Goal: Task Accomplishment & Management: Manage account settings

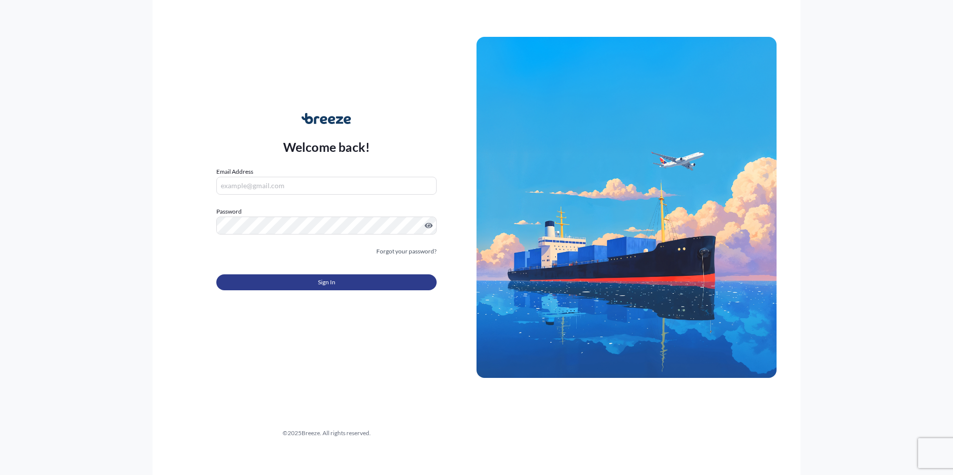
type input "[PERSON_NAME][EMAIL_ADDRESS][PERSON_NAME][DOMAIN_NAME]"
click at [304, 283] on button "Sign In" at bounding box center [326, 283] width 220 height 16
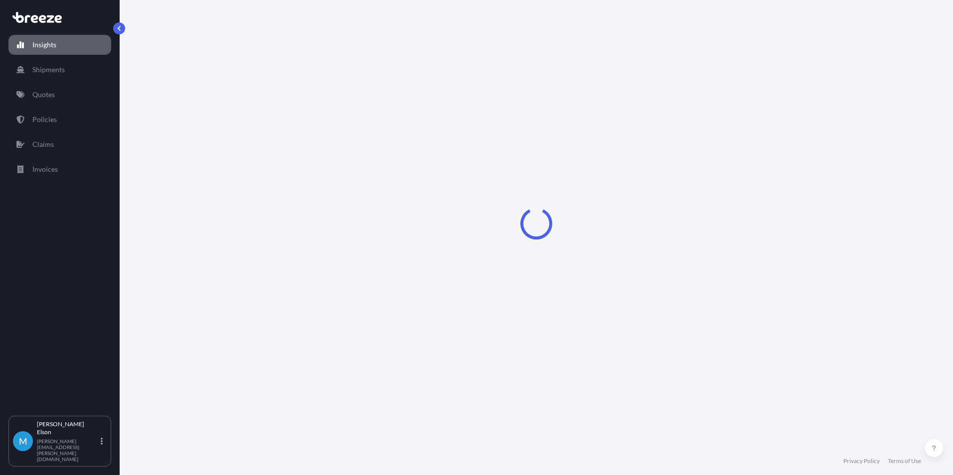
select select "2025"
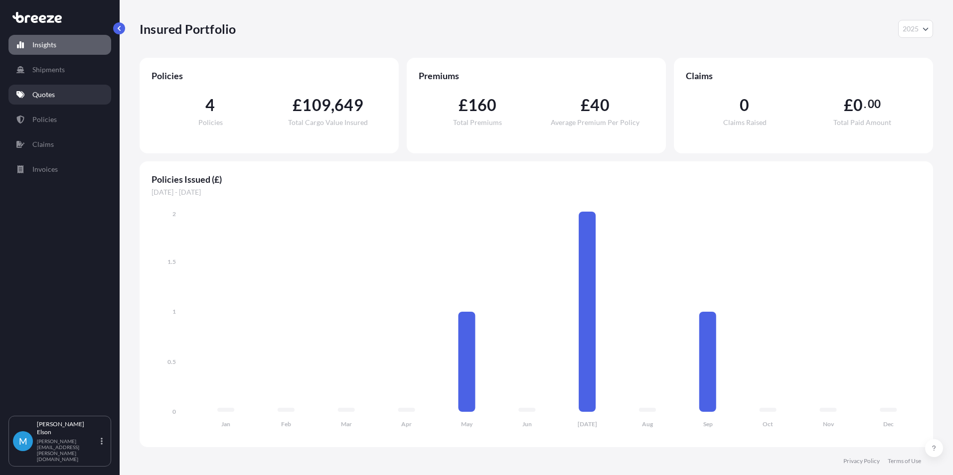
click at [71, 92] on link "Quotes" at bounding box center [59, 95] width 103 height 20
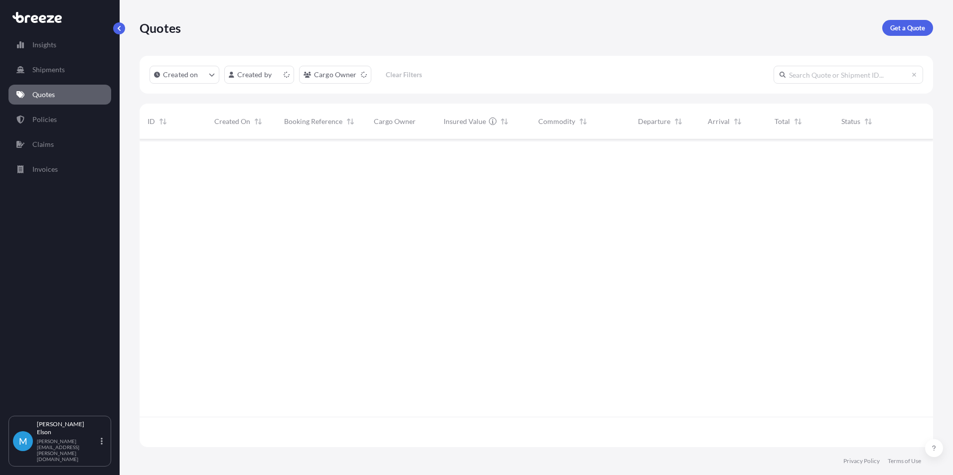
scroll to position [306, 786]
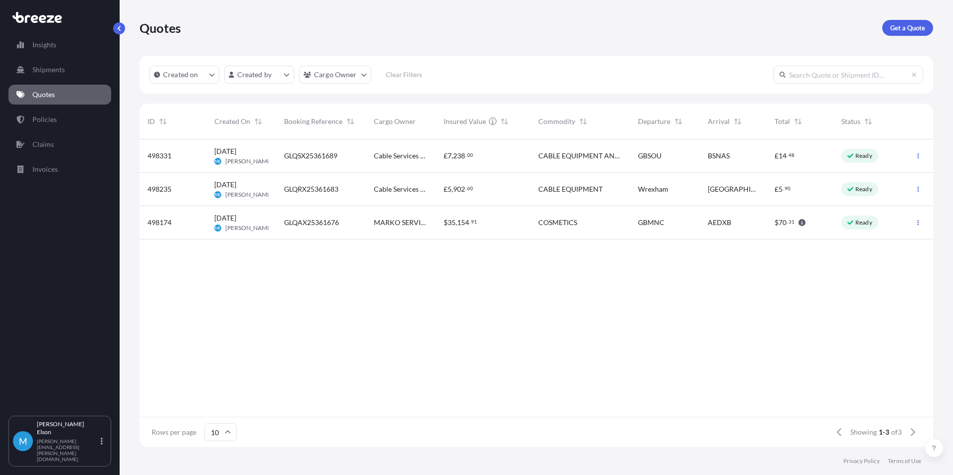
click at [234, 187] on span "[DATE]" at bounding box center [225, 185] width 22 height 10
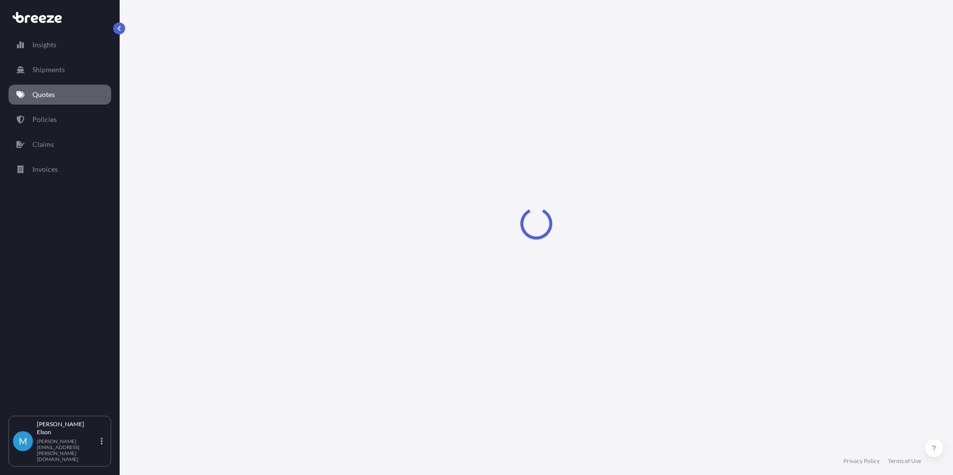
select select "Road"
select select "1"
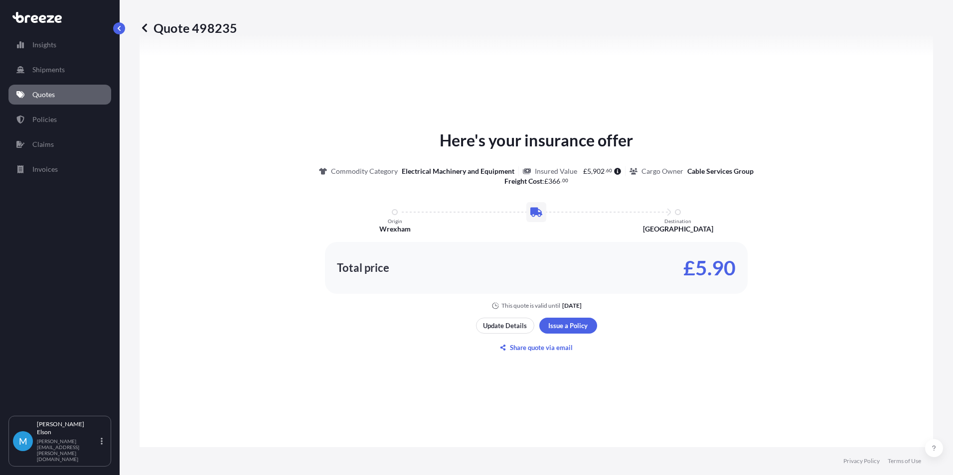
scroll to position [484, 0]
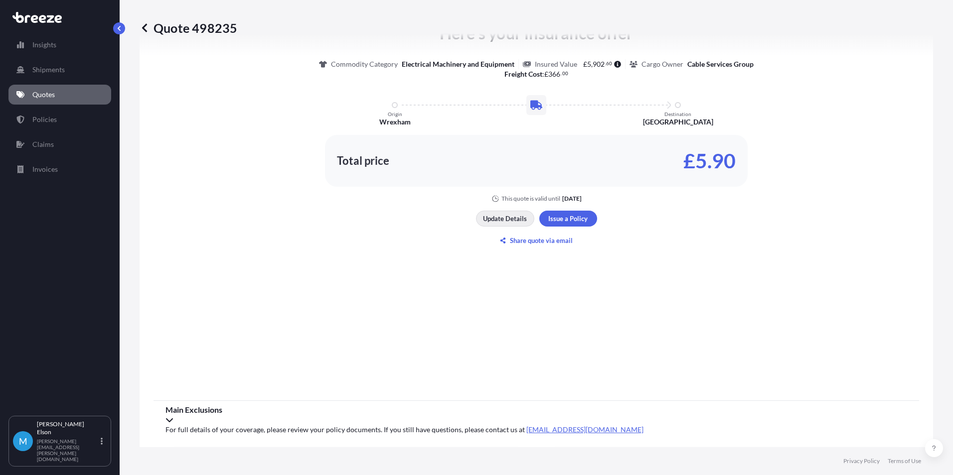
click at [511, 219] on p "Update Details" at bounding box center [505, 219] width 44 height 10
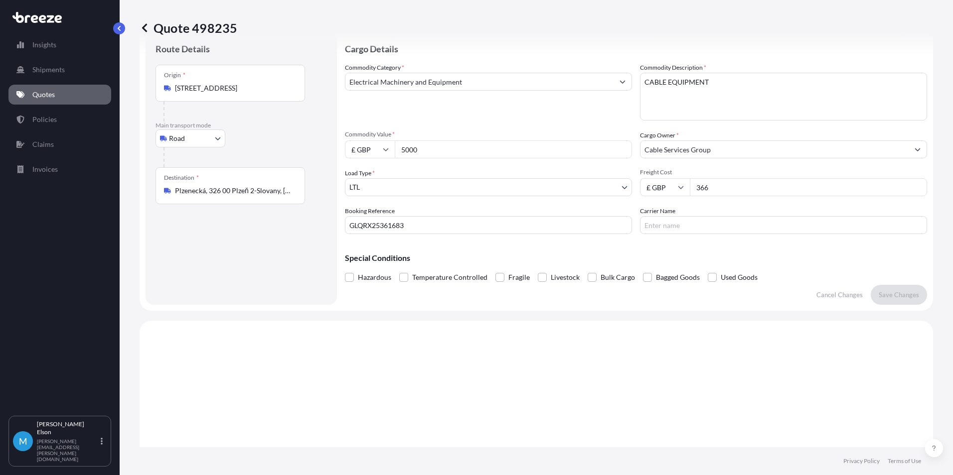
scroll to position [16, 0]
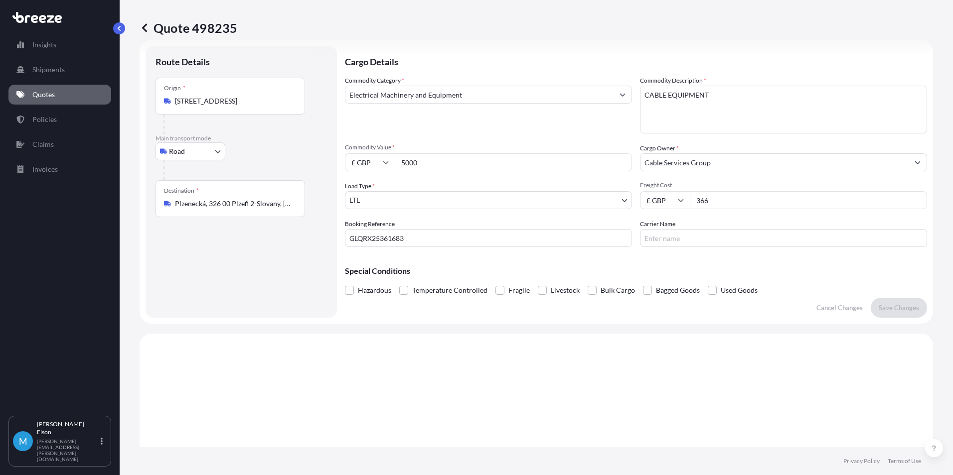
click at [459, 90] on input "Electrical Machinery and Equipment" at bounding box center [479, 95] width 268 height 18
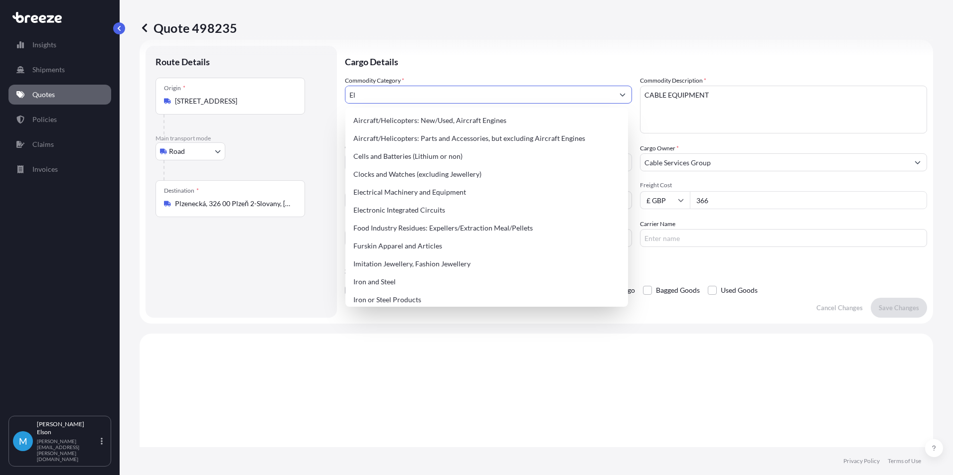
type input "E"
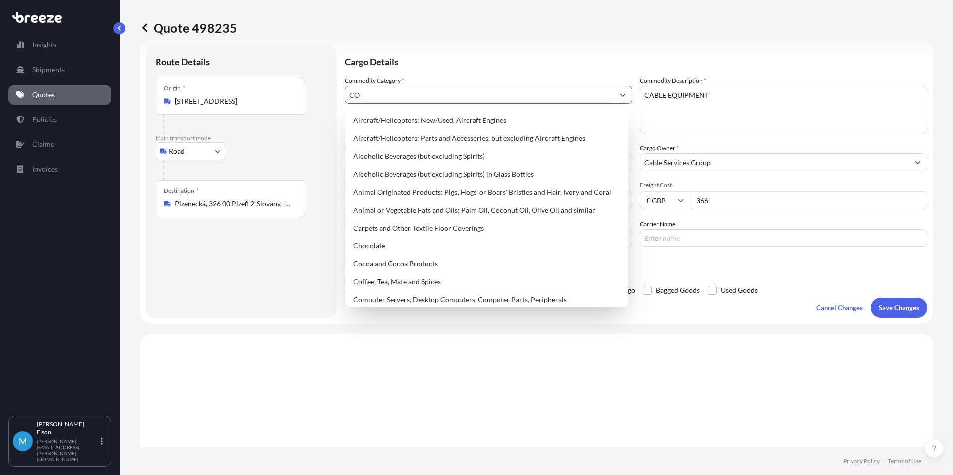
type input "C"
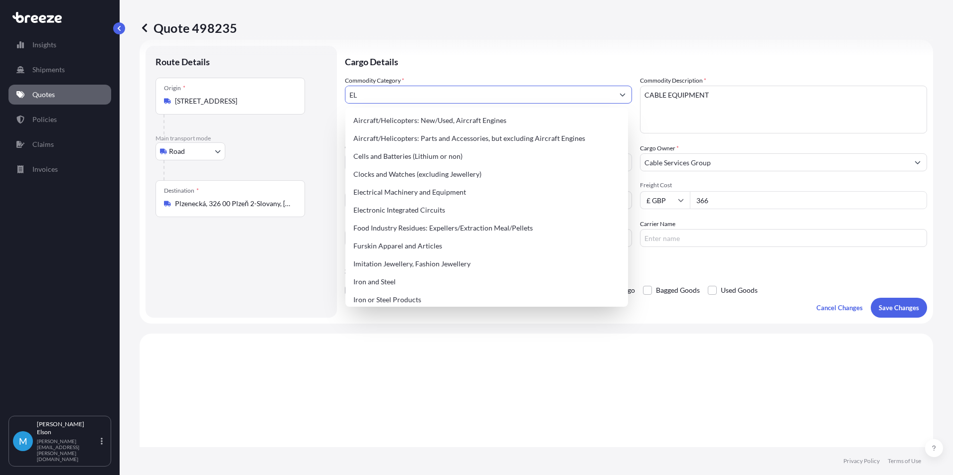
type input "E"
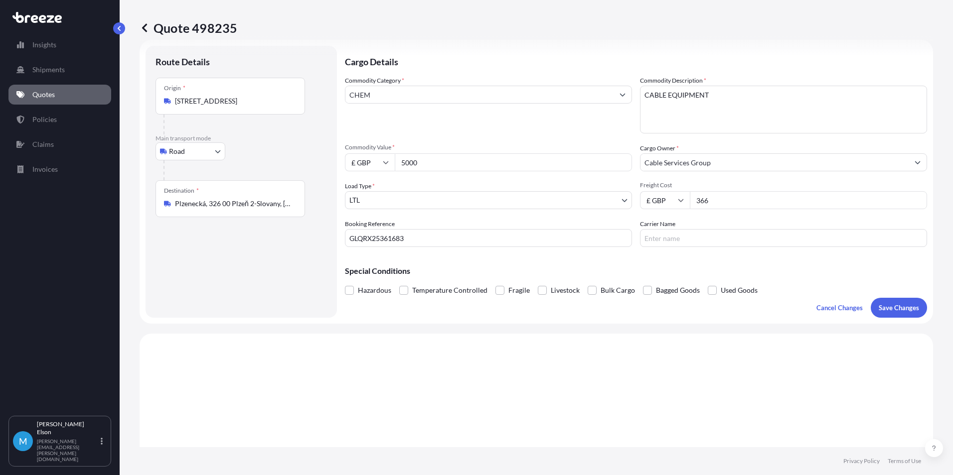
click at [524, 90] on input "CHEM" at bounding box center [479, 95] width 268 height 18
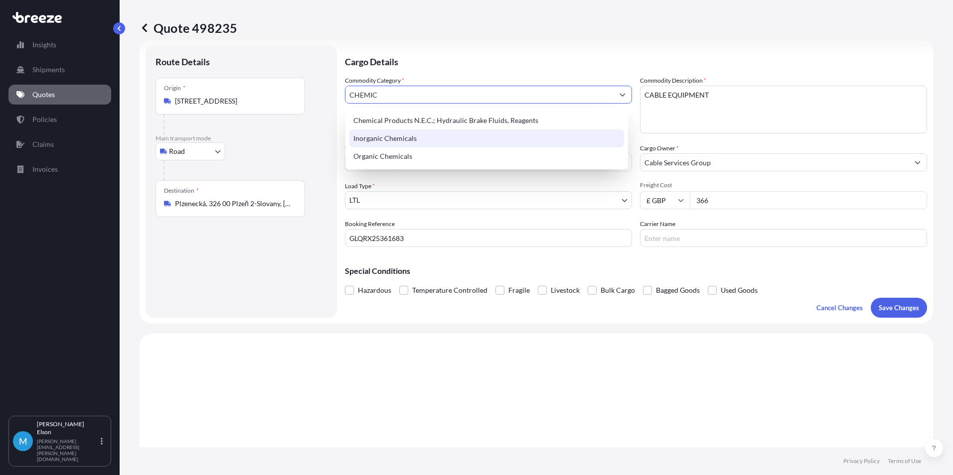
click at [416, 144] on div "Inorganic Chemicals" at bounding box center [486, 139] width 275 height 18
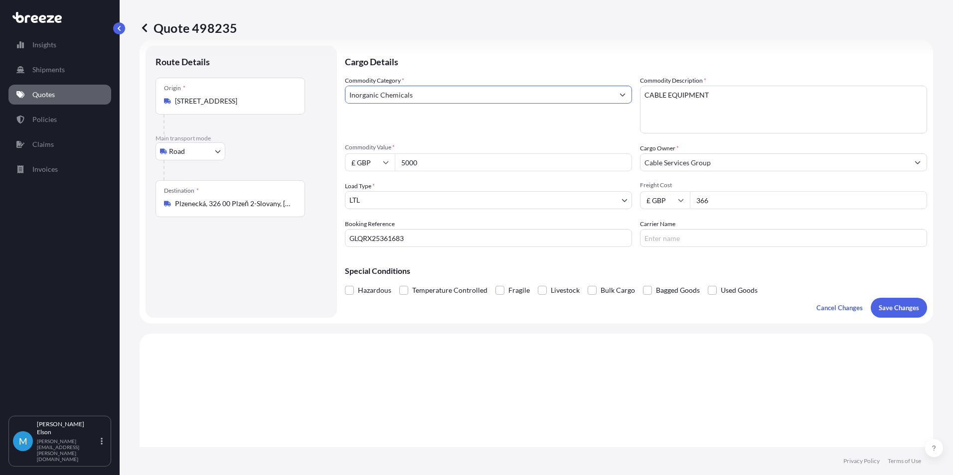
type input "Inorganic Chemicals"
click at [741, 101] on textarea "CABLE EQUIPMENT" at bounding box center [783, 110] width 287 height 48
drag, startPoint x: 748, startPoint y: 98, endPoint x: 614, endPoint y: 91, distance: 134.2
click at [614, 91] on div "Commodity Category * Inorganic Chemicals Commodity Description * CABLE EQUIPMEN…" at bounding box center [636, 161] width 582 height 171
paste textarea "Burndy Penetrox A-13 Oxide Inhibiting Compound 1 Quart Tub"
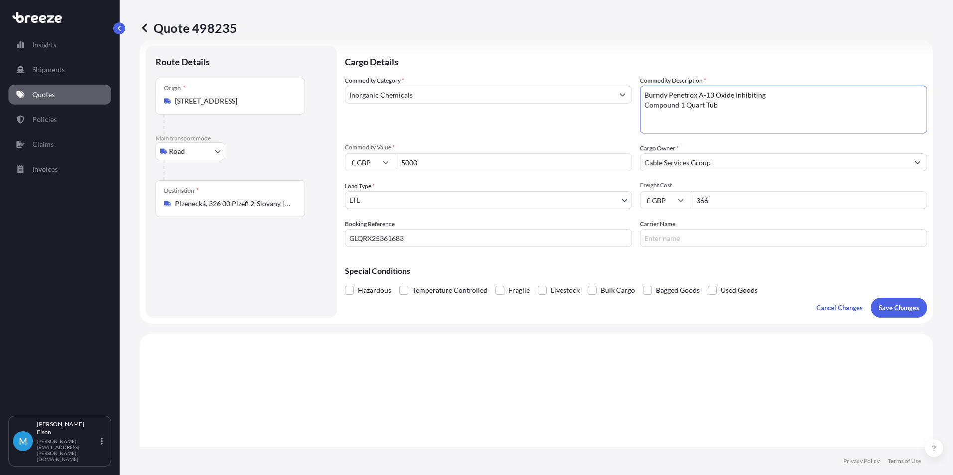
click at [786, 97] on textarea "CABLE EQUIPMENT" at bounding box center [783, 110] width 287 height 48
drag, startPoint x: 839, startPoint y: 93, endPoint x: 799, endPoint y: 95, distance: 39.9
click at [797, 95] on textarea "CABLE EQUIPMENT" at bounding box center [783, 110] width 287 height 48
type textarea "Burndy Penetrox A-13 Oxide Inhibiting Compound"
click at [593, 139] on div "Commodity Category * Inorganic Chemicals Commodity Description * CABLE EQUIPMEN…" at bounding box center [636, 161] width 582 height 171
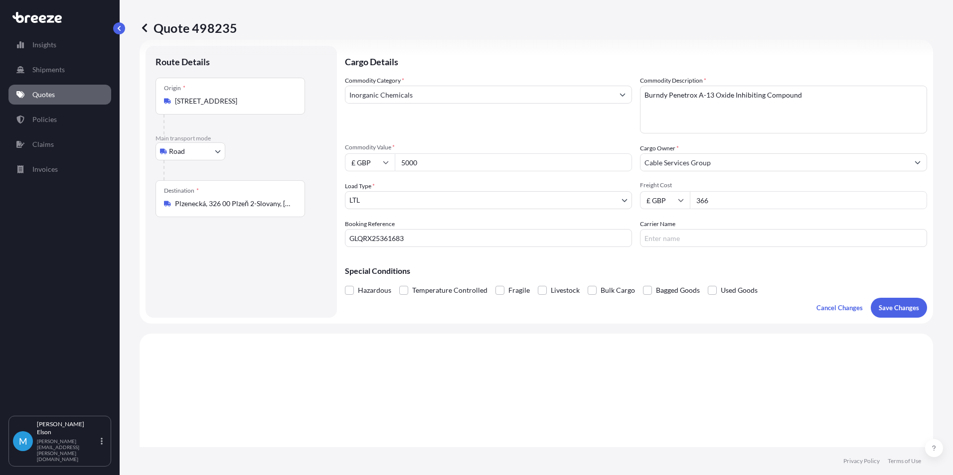
click at [726, 168] on input "Cable Services Group" at bounding box center [774, 162] width 268 height 18
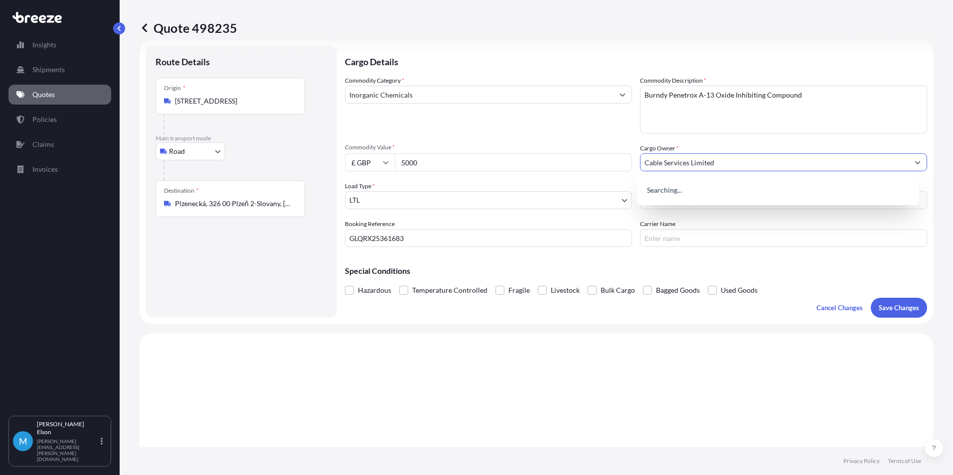
type input "Cable Services Limited"
click at [583, 133] on div "Commodity Category * Inorganic Chemicals" at bounding box center [488, 105] width 287 height 58
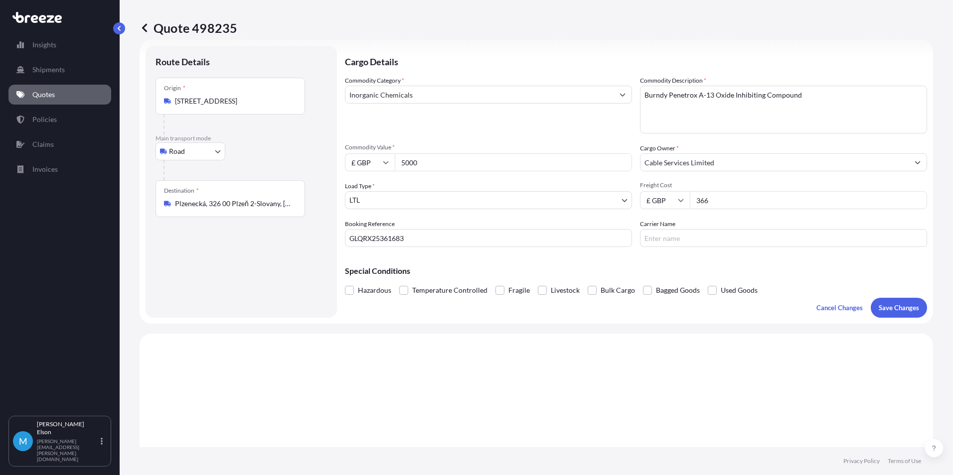
click at [430, 237] on input "GLQRX25361683" at bounding box center [488, 238] width 287 height 18
drag, startPoint x: 430, startPoint y: 237, endPoint x: 321, endPoint y: 237, distance: 109.6
click at [317, 235] on form "Route Details Place of loading Road Road Rail Origin * [GEOGRAPHIC_DATA] LL13 9…" at bounding box center [536, 182] width 793 height 284
paste input "BRX25091381"
type input "GLBRX25091381"
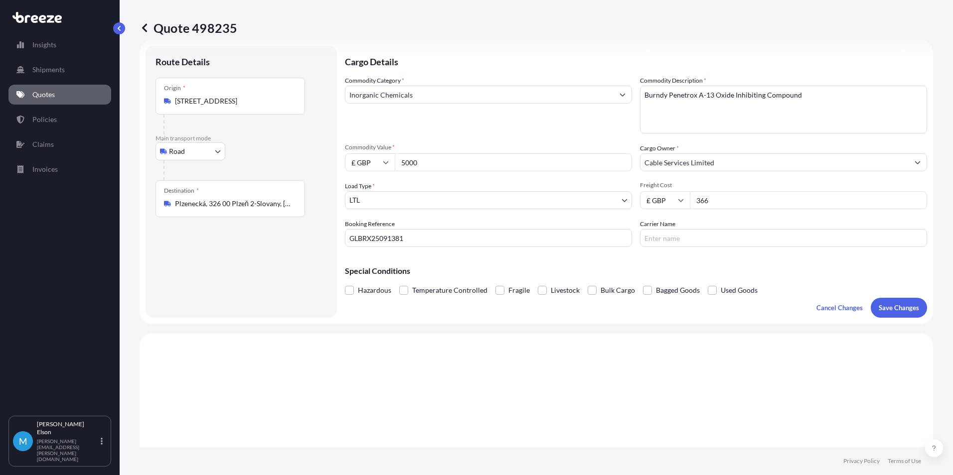
click at [661, 235] on input "Carrier Name" at bounding box center [783, 238] width 287 height 18
type input "DSV"
click at [727, 205] on input "366" at bounding box center [808, 200] width 237 height 18
click at [640, 200] on div "£ GBP 366" at bounding box center [783, 200] width 287 height 18
drag, startPoint x: 716, startPoint y: 201, endPoint x: 663, endPoint y: 199, distance: 53.3
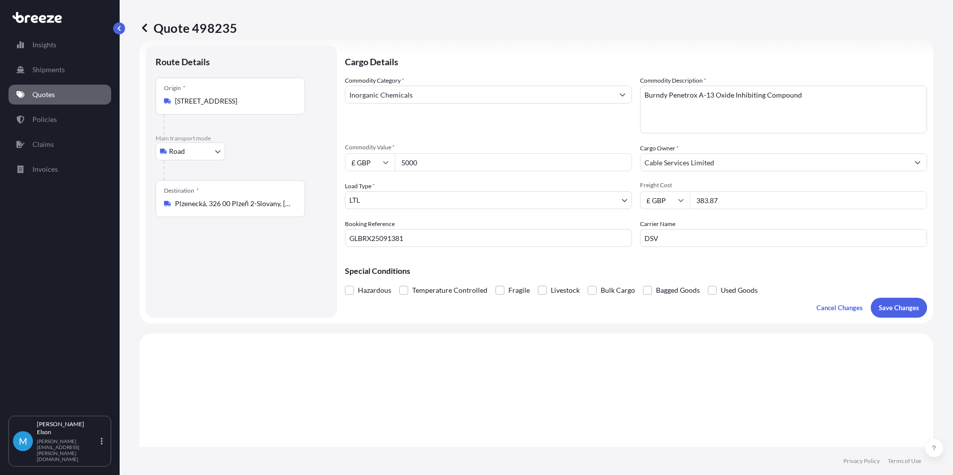
click at [663, 199] on div "£ GBP 383.87" at bounding box center [783, 200] width 287 height 18
type input "366.00"
click at [896, 311] on p "Save Changes" at bounding box center [898, 308] width 40 height 10
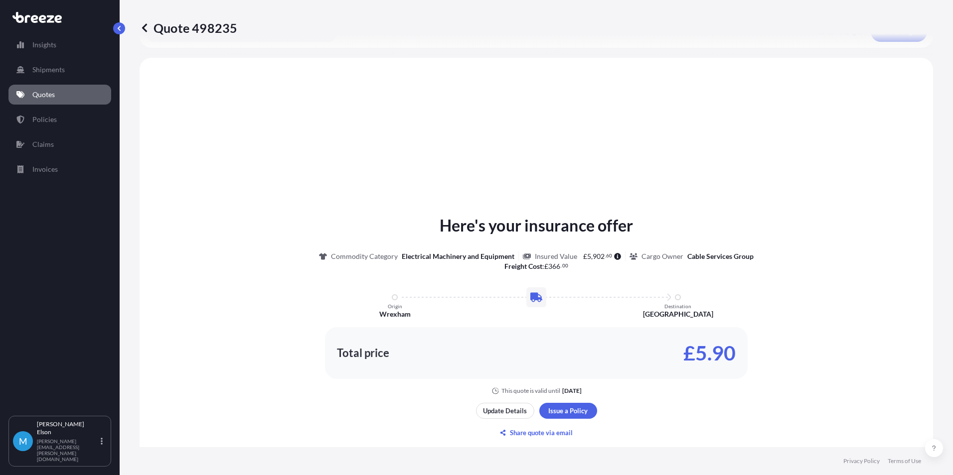
scroll to position [300, 0]
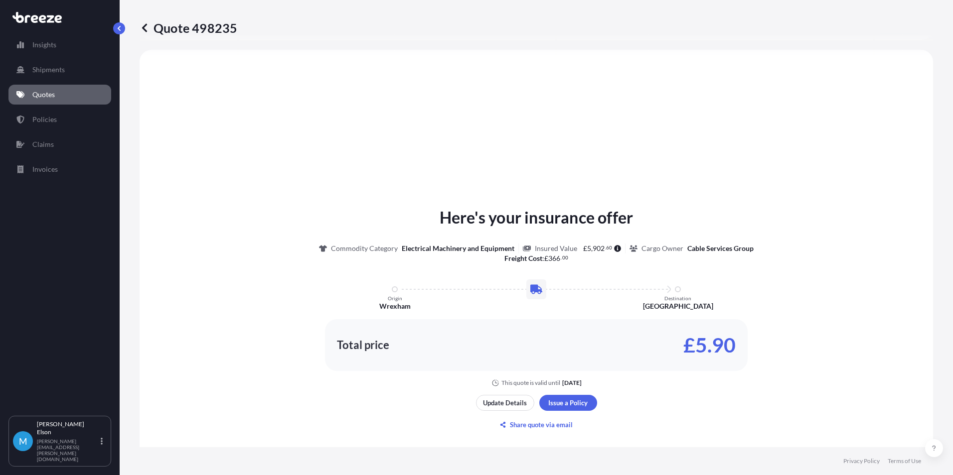
select select "Road"
select select "1"
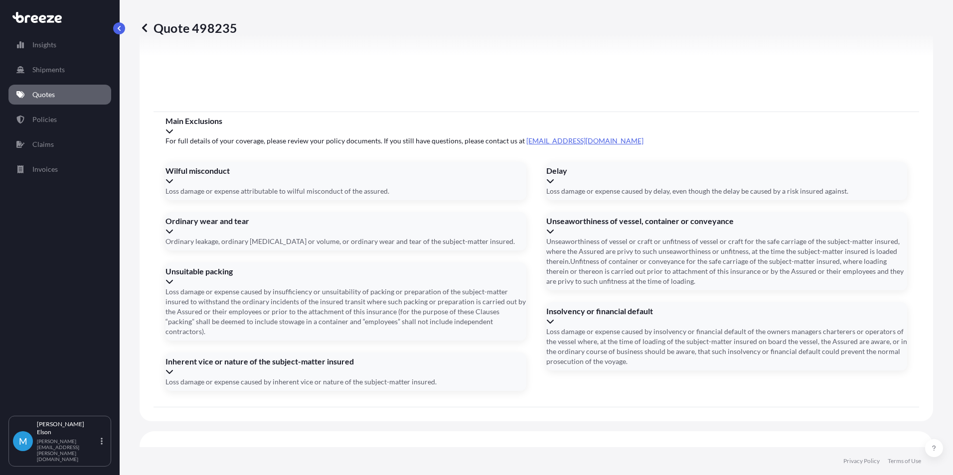
scroll to position [1106, 0]
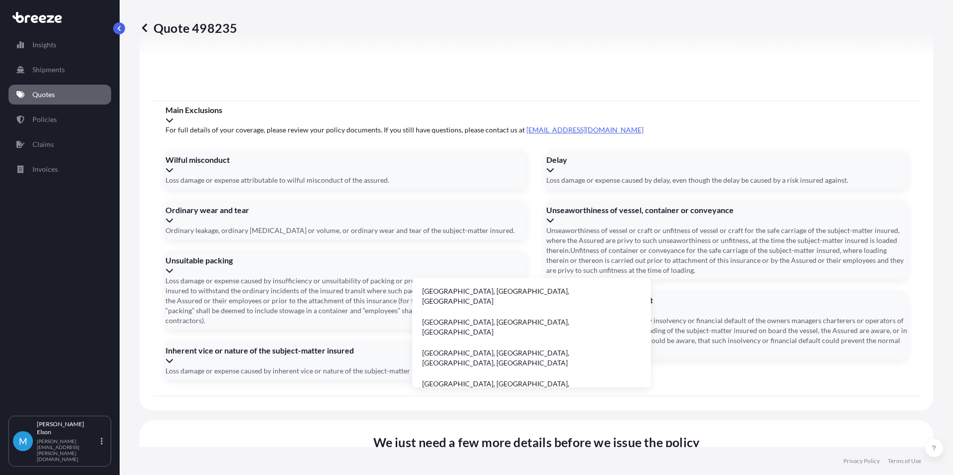
type input "B"
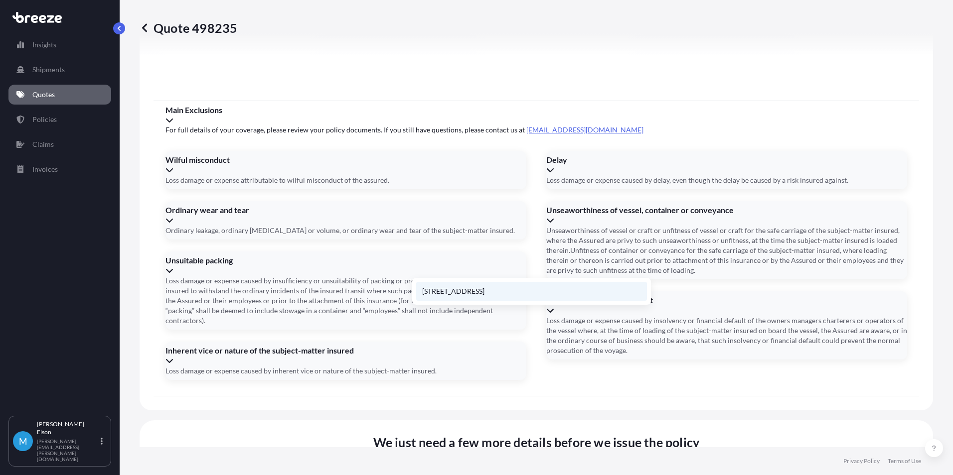
click at [484, 287] on li "[STREET_ADDRESS]" at bounding box center [531, 291] width 231 height 19
type input "[STREET_ADDRESS]"
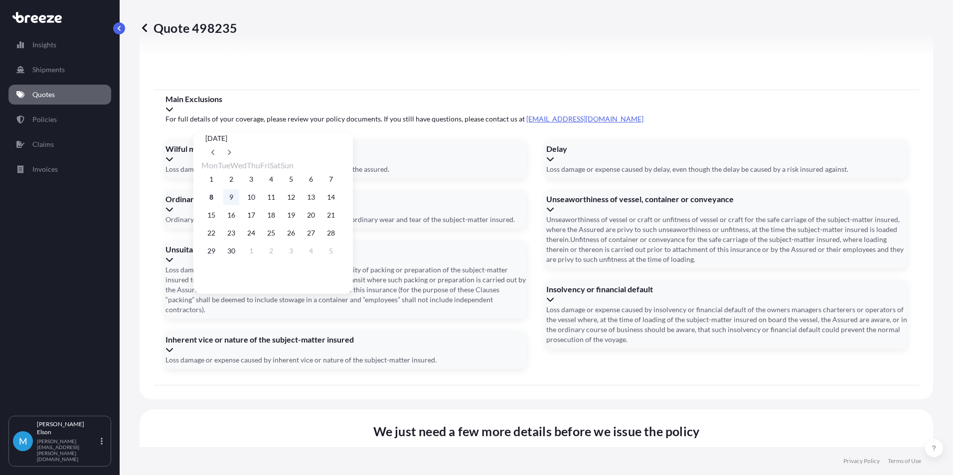
click at [235, 199] on button "9" at bounding box center [231, 197] width 16 height 16
type input "[DATE]"
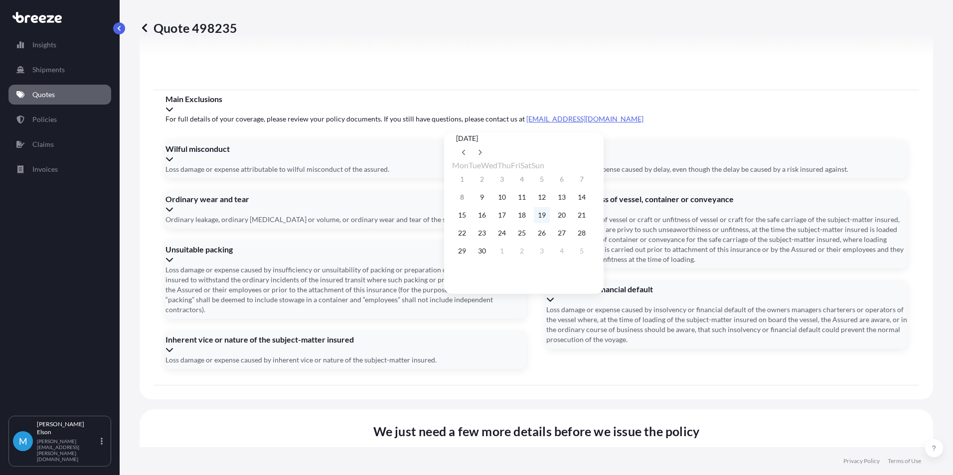
click at [550, 220] on button "19" at bounding box center [542, 215] width 16 height 16
type input "[DATE]"
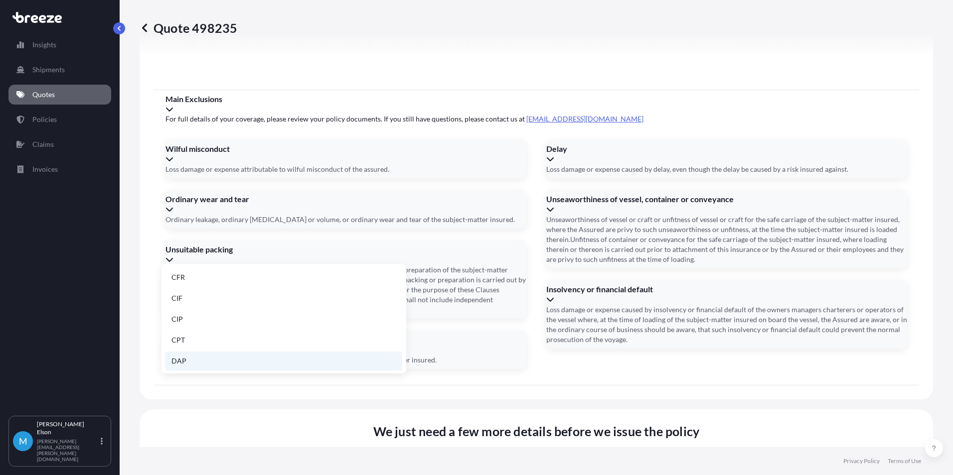
click at [281, 366] on li "DAP" at bounding box center [283, 361] width 237 height 19
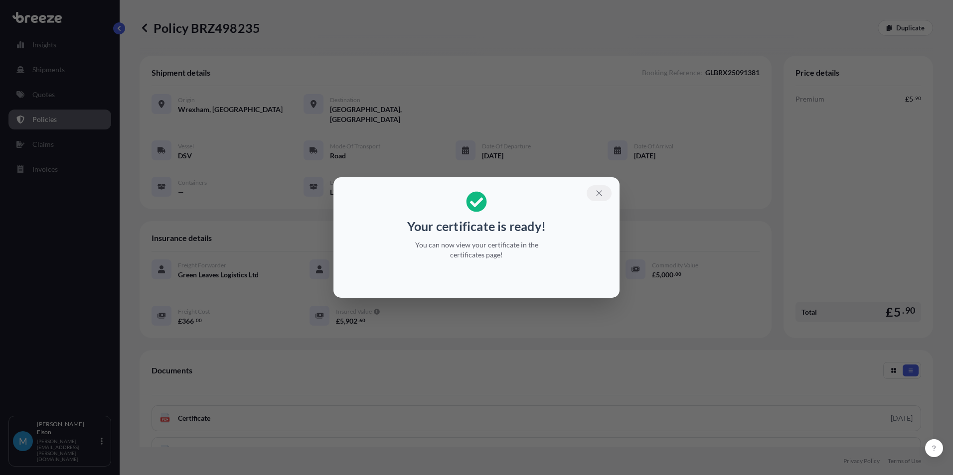
click at [605, 196] on button "button" at bounding box center [598, 193] width 25 height 16
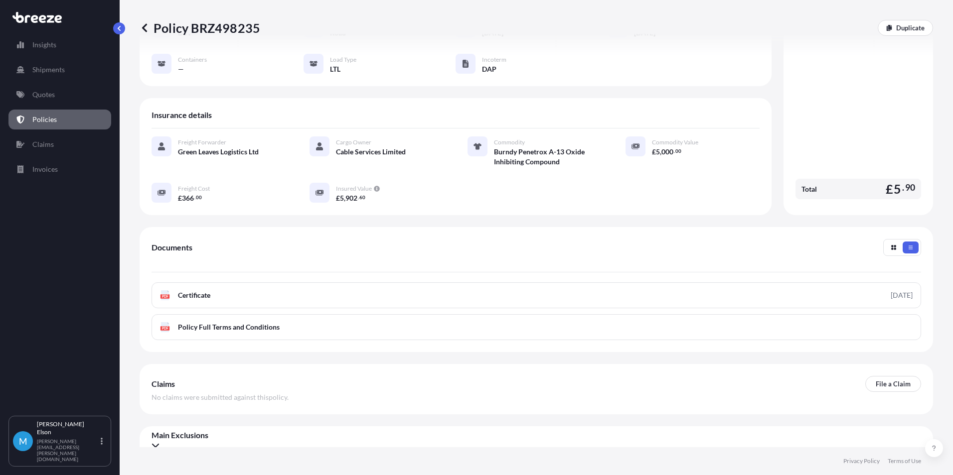
scroll to position [124, 0]
click at [54, 118] on p "Policies" at bounding box center [44, 120] width 24 height 10
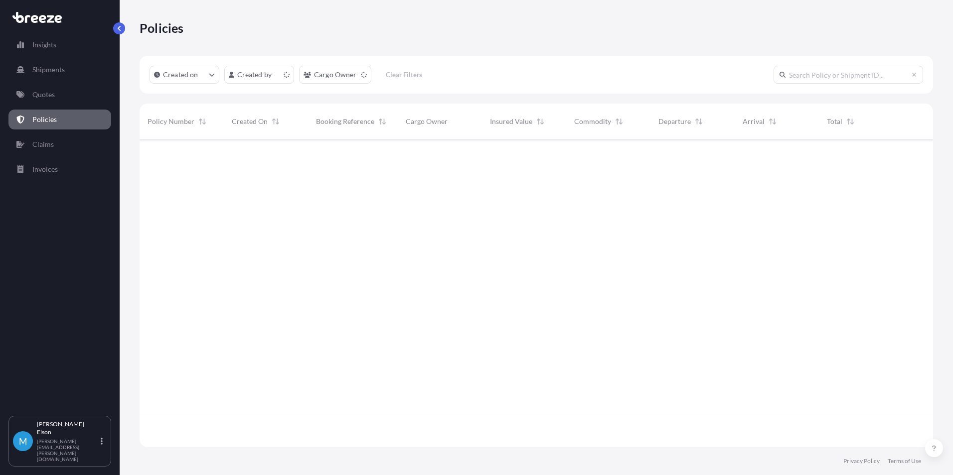
scroll to position [306, 786]
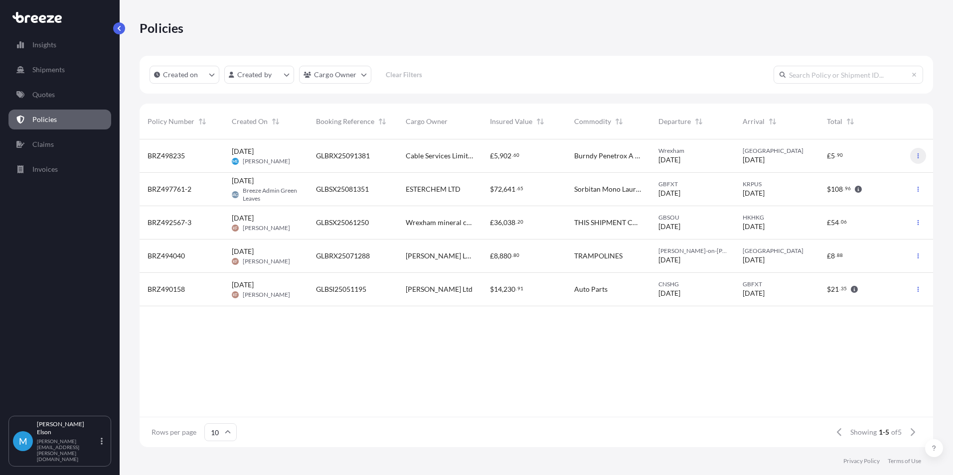
click at [920, 156] on icon "button" at bounding box center [918, 156] width 6 height 6
click at [246, 153] on span "[DATE]" at bounding box center [243, 151] width 22 height 10
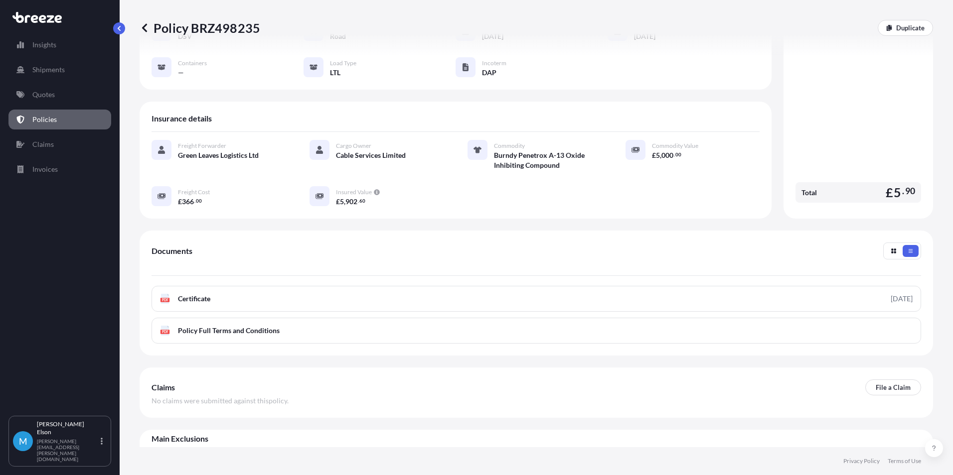
scroll to position [124, 0]
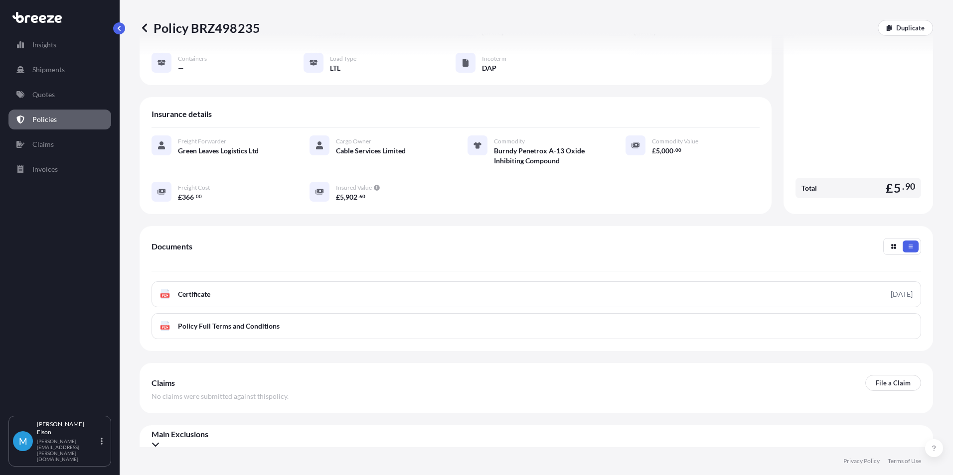
click at [159, 440] on icon at bounding box center [155, 444] width 8 height 8
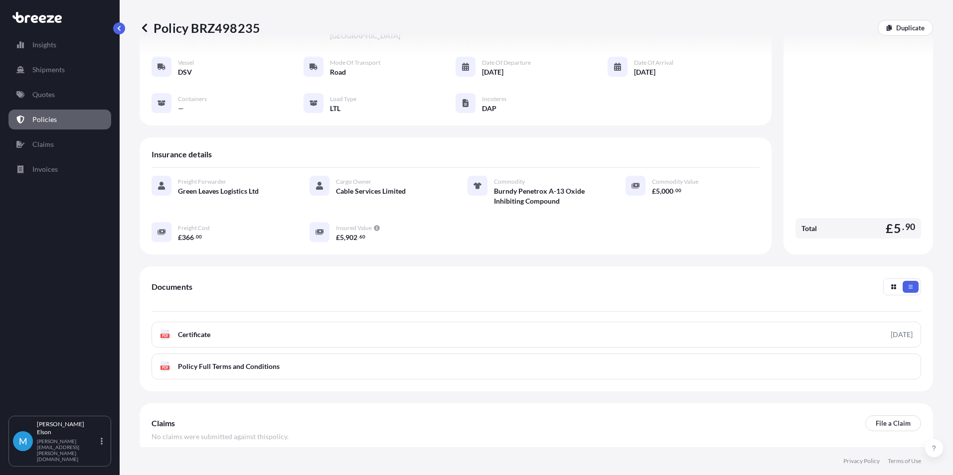
scroll to position [76, 0]
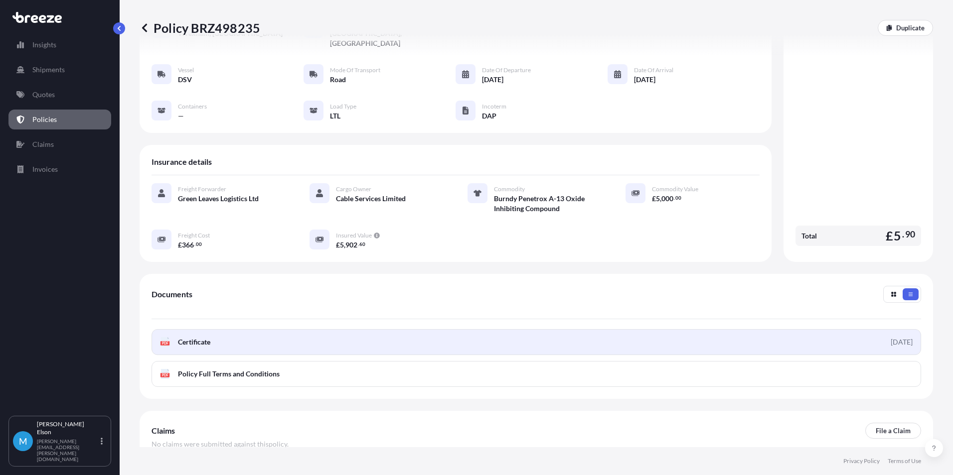
click at [188, 337] on span "Certificate" at bounding box center [194, 342] width 32 height 10
click at [169, 337] on icon at bounding box center [165, 342] width 8 height 10
